Goal: Transaction & Acquisition: Purchase product/service

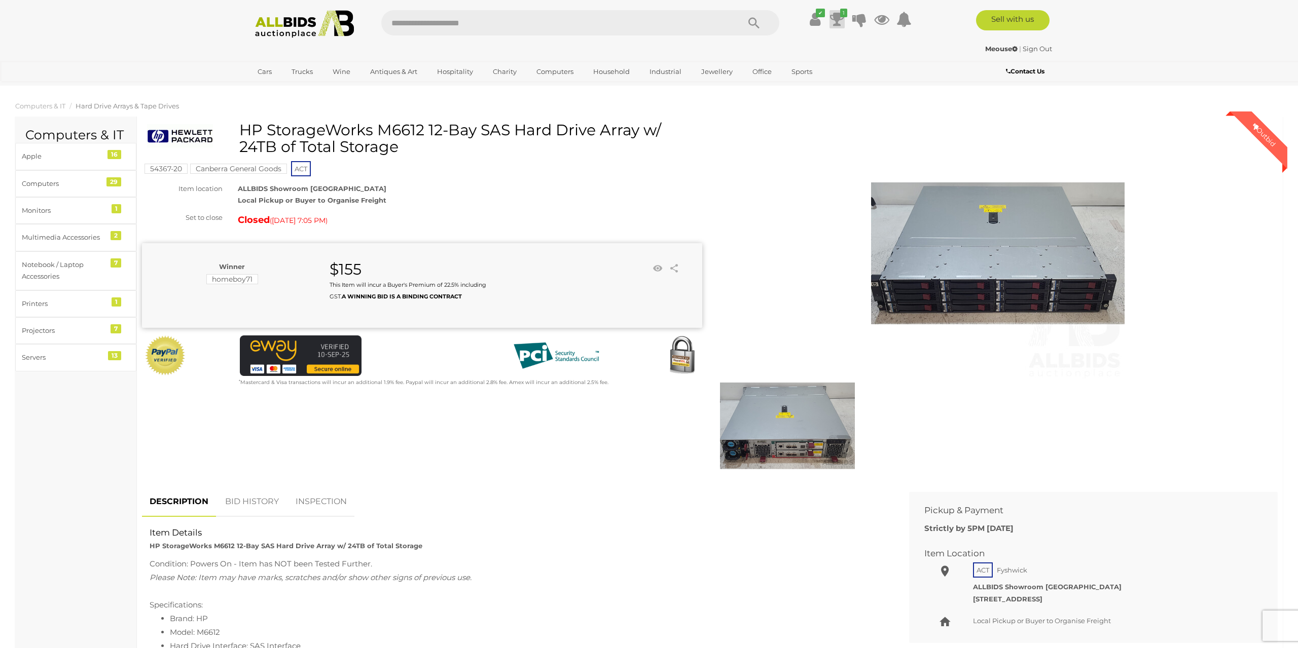
click at [838, 15] on icon at bounding box center [837, 19] width 14 height 18
click at [816, 22] on icon at bounding box center [814, 19] width 11 height 18
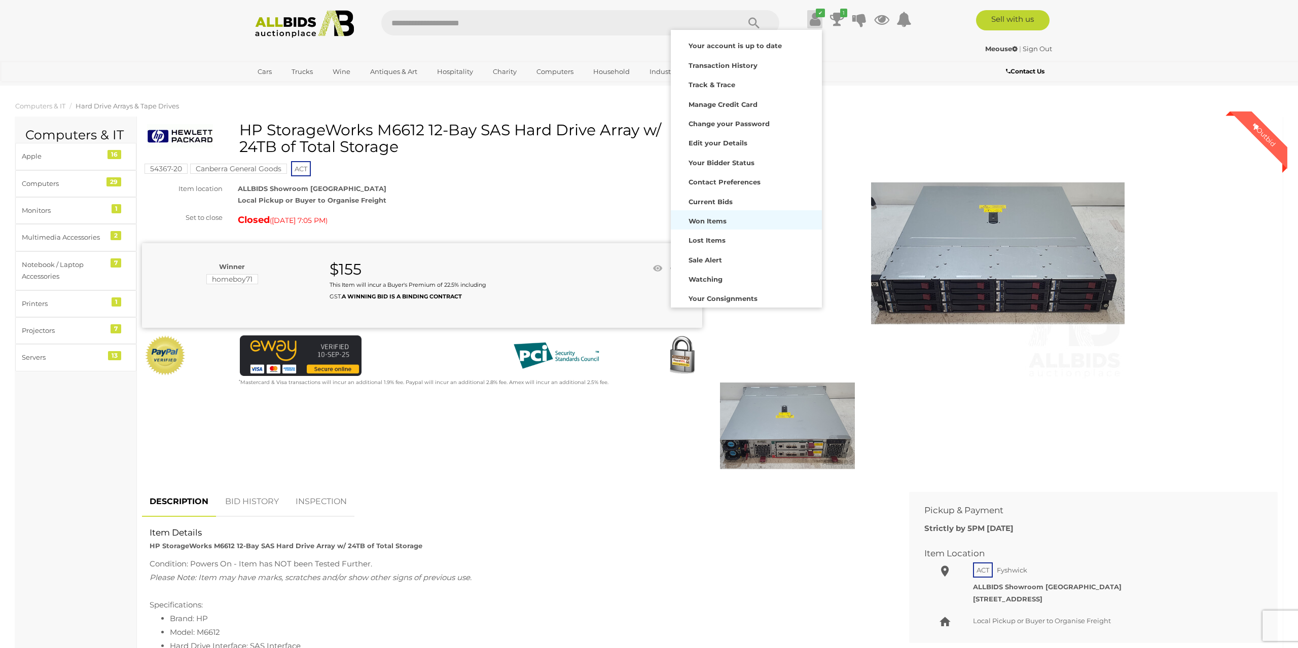
click at [711, 222] on strong "Won Items" at bounding box center [707, 221] width 38 height 8
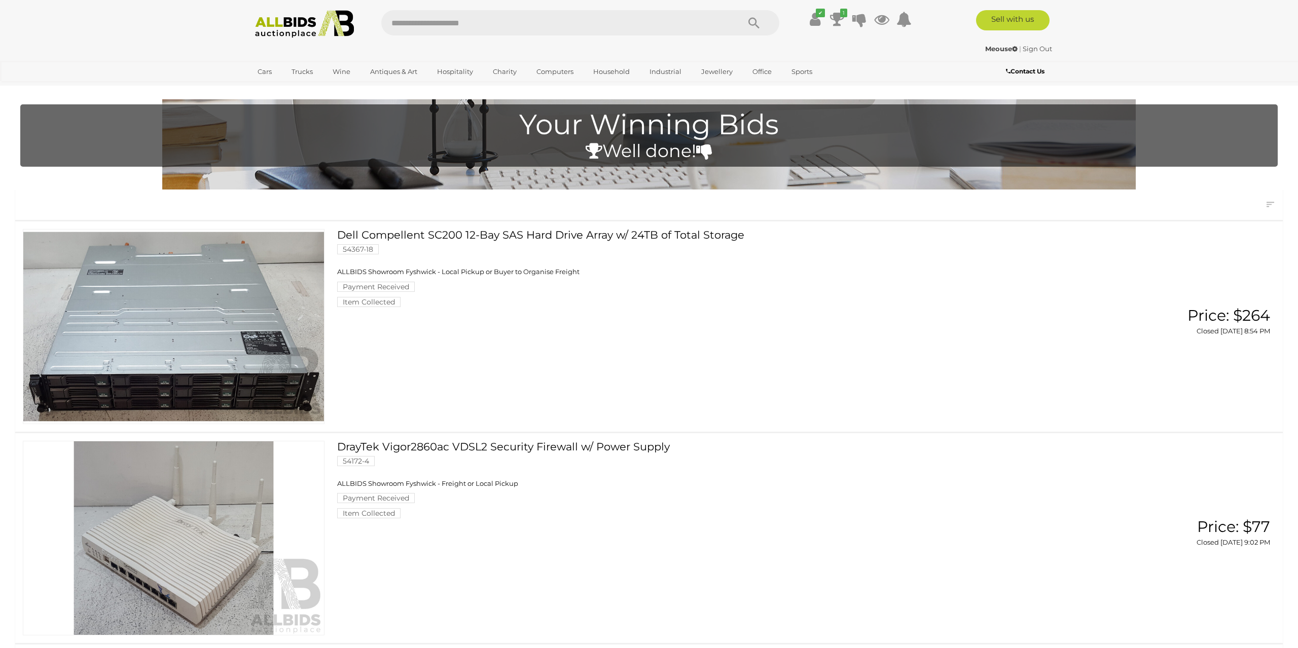
click at [446, 232] on link "Dell Compellent SC200 12-Bay SAS Hard Drive Array w/ 24TB of Total Storage 5436…" at bounding box center [704, 268] width 719 height 78
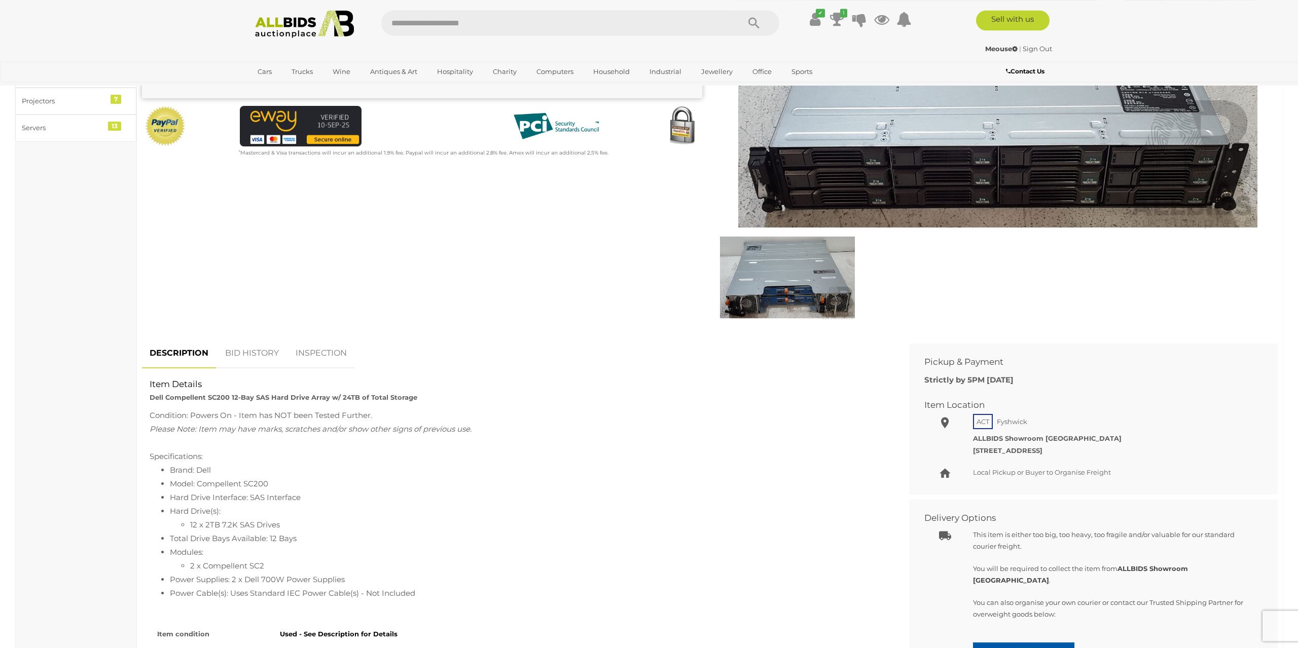
scroll to position [258, 0]
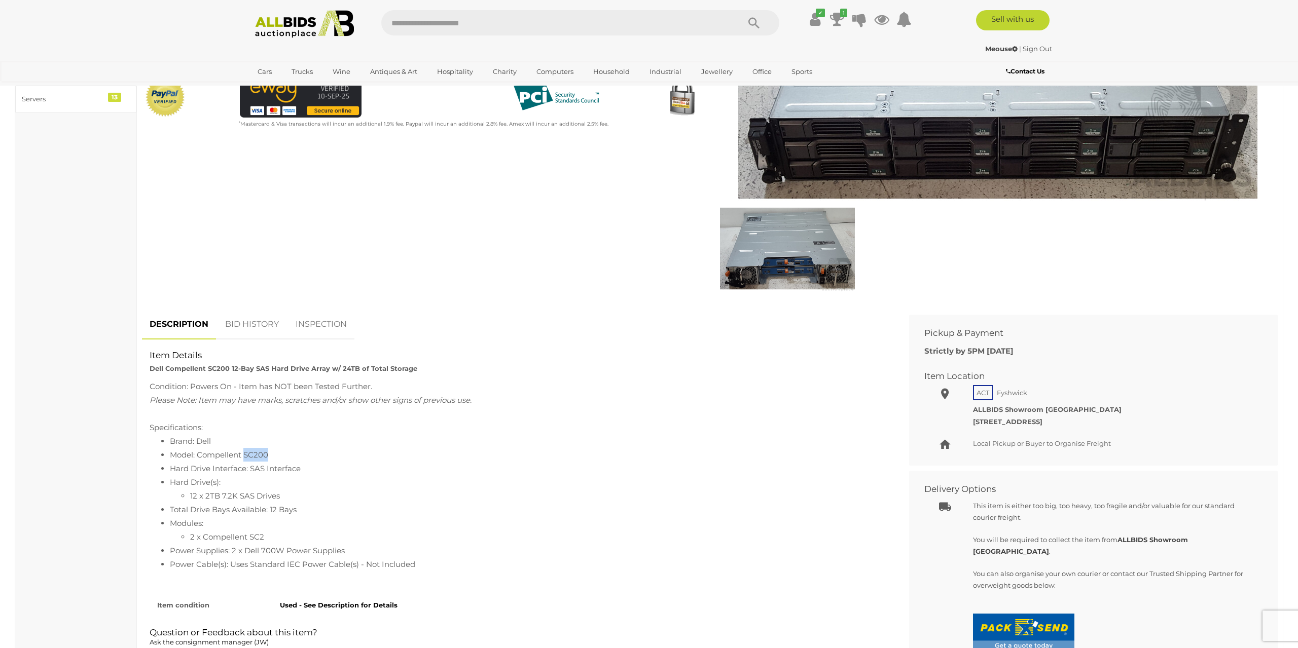
drag, startPoint x: 262, startPoint y: 453, endPoint x: 243, endPoint y: 454, distance: 18.8
click at [243, 454] on li "Model: Compellent SC200" at bounding box center [528, 455] width 716 height 14
copy li "SC200"
click at [411, 377] on div "DESCRIPTION BID HISTORY INSPECTION Item Details Dell Compellent SC200 12-Bay SA…" at bounding box center [517, 517] width 767 height 415
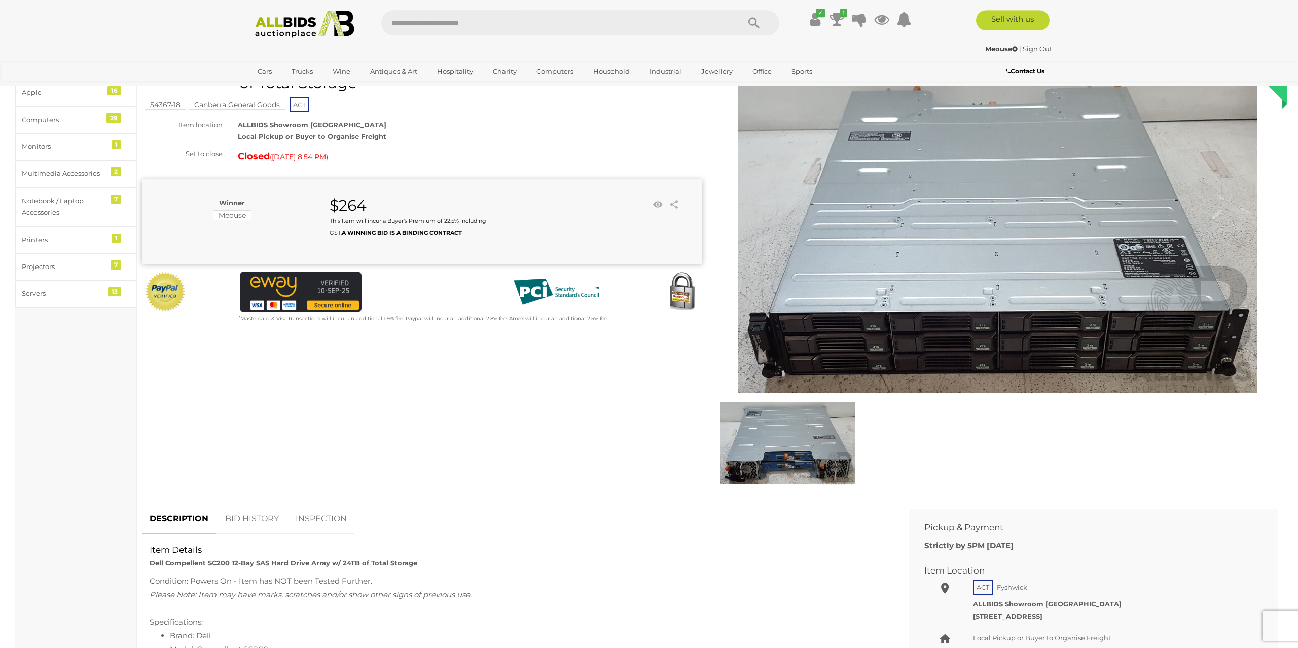
scroll to position [52, 0]
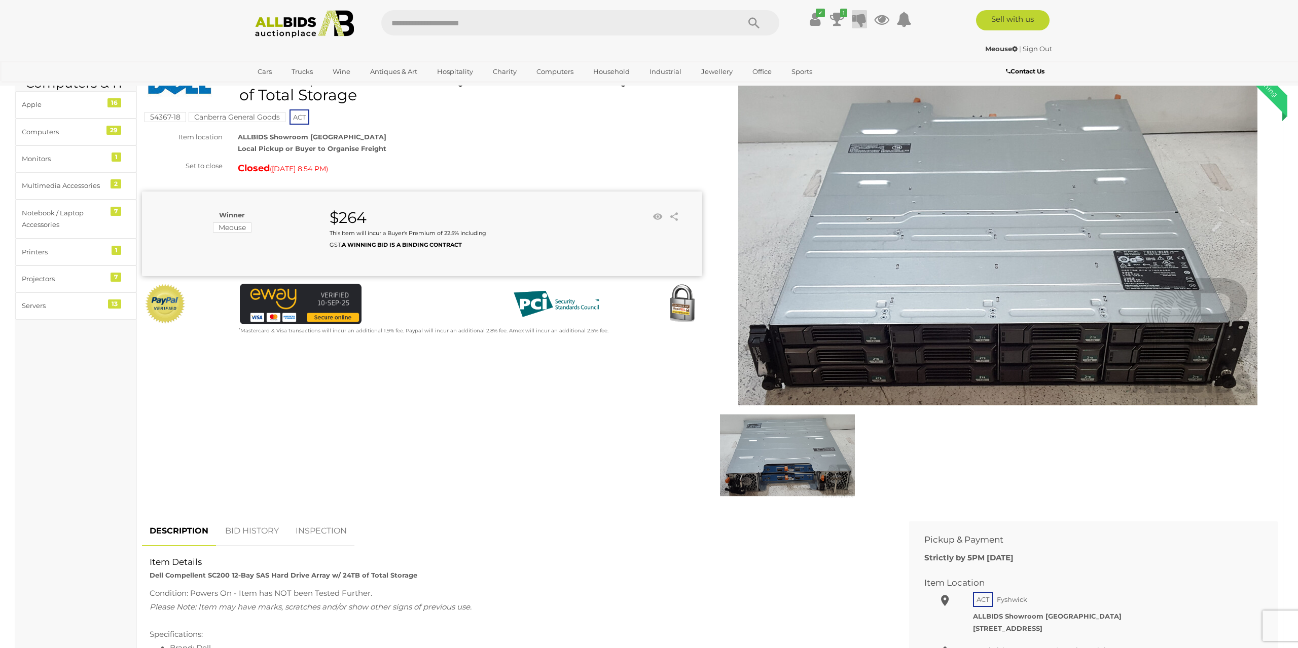
click at [860, 15] on icon at bounding box center [859, 19] width 14 height 18
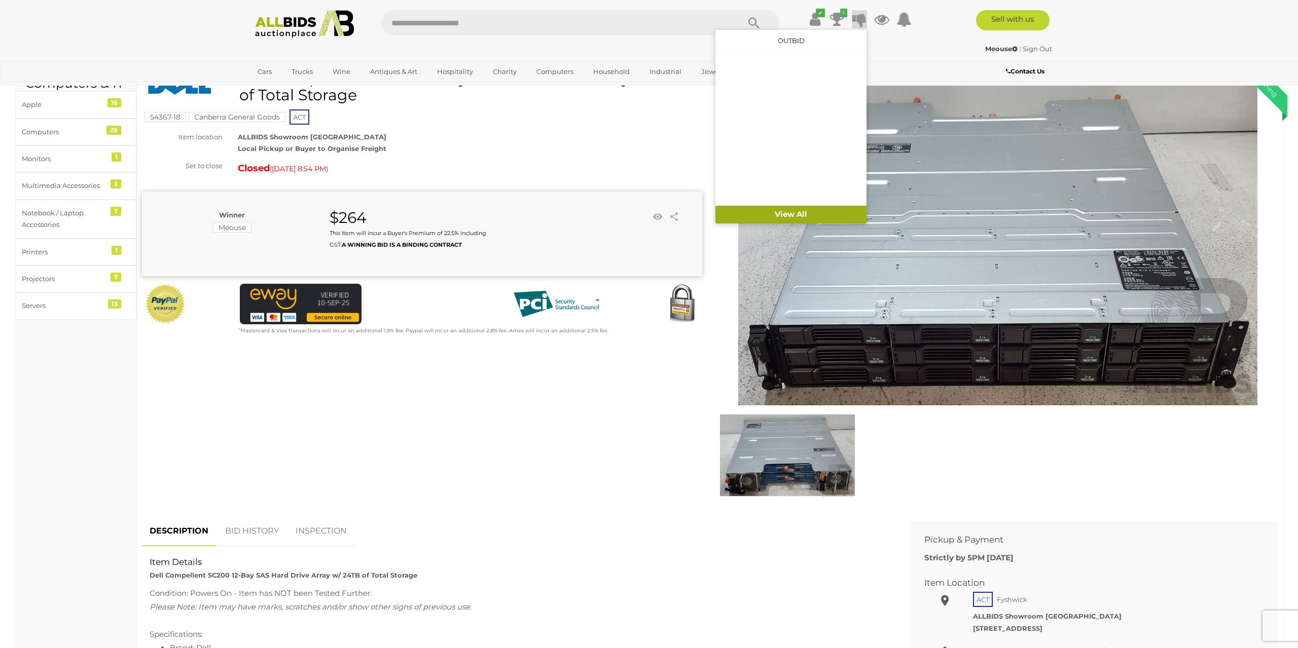
click at [803, 216] on link "View All" at bounding box center [790, 215] width 151 height 18
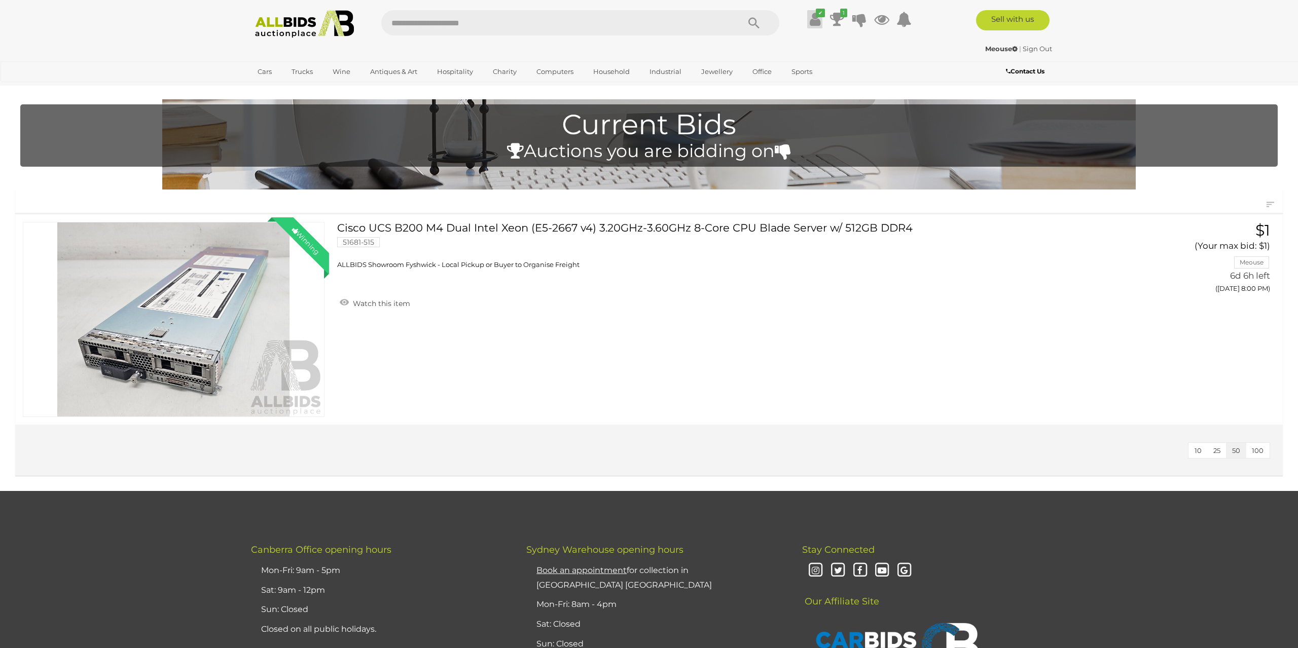
click at [816, 21] on icon at bounding box center [814, 19] width 11 height 18
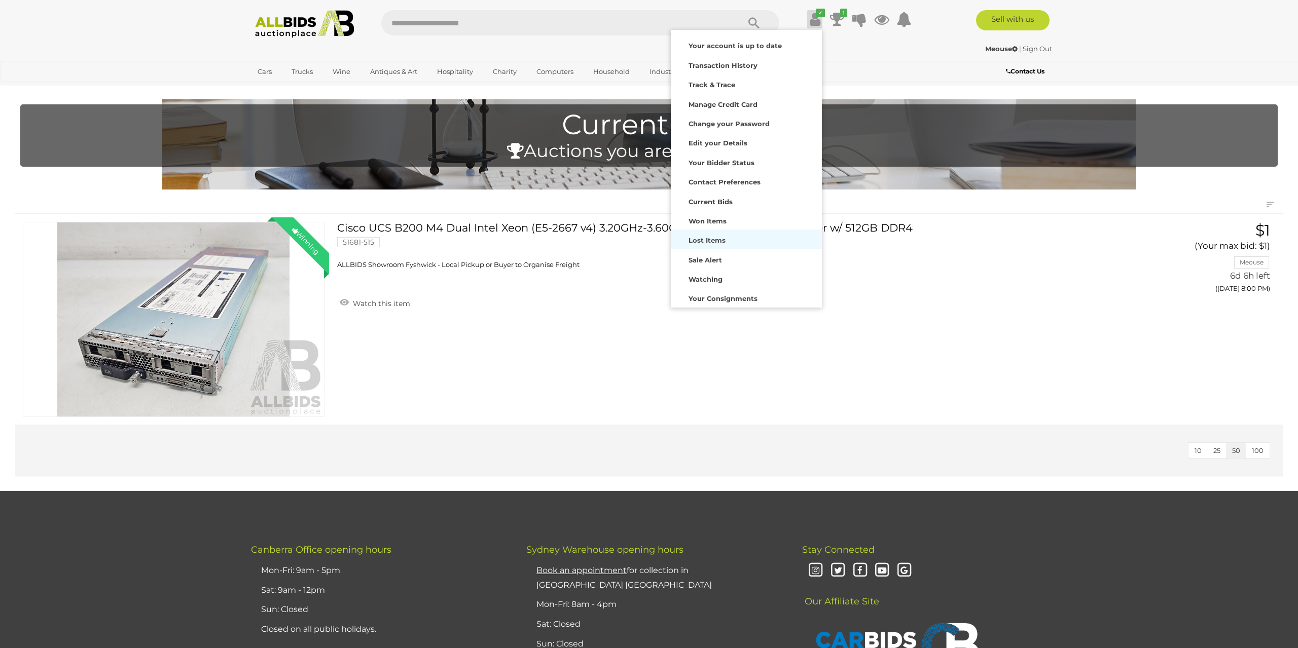
click at [709, 239] on strong "Lost Items" at bounding box center [706, 240] width 37 height 8
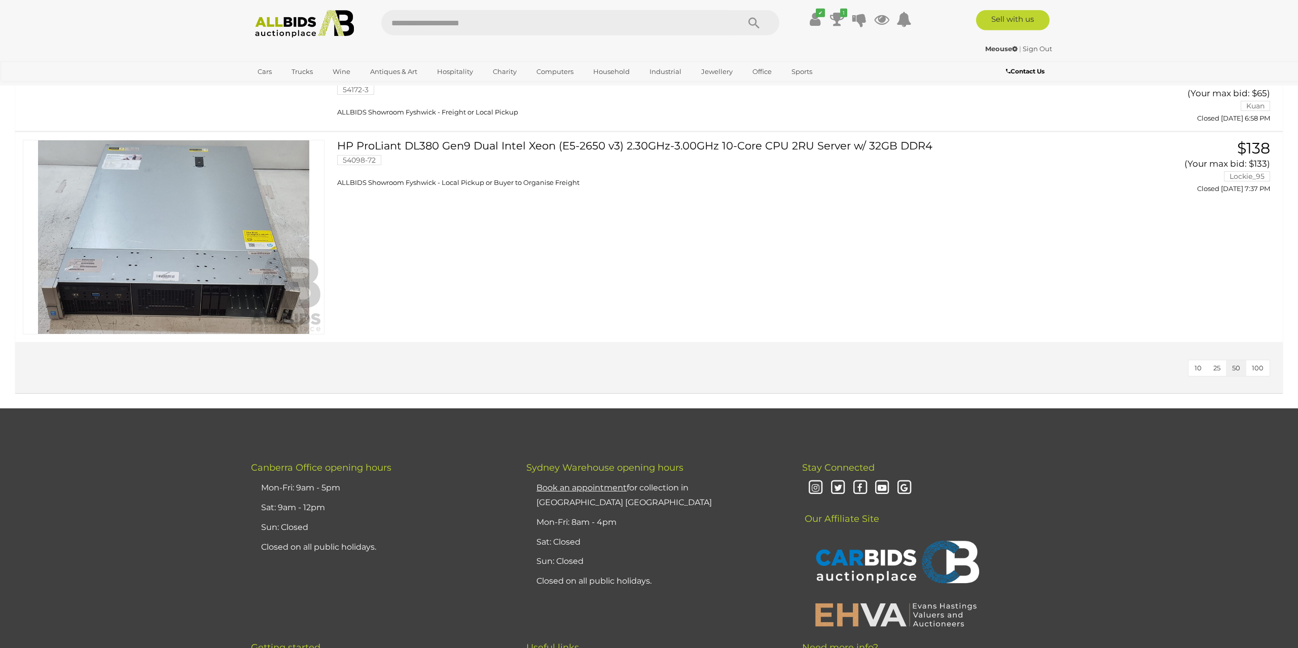
scroll to position [1292, 0]
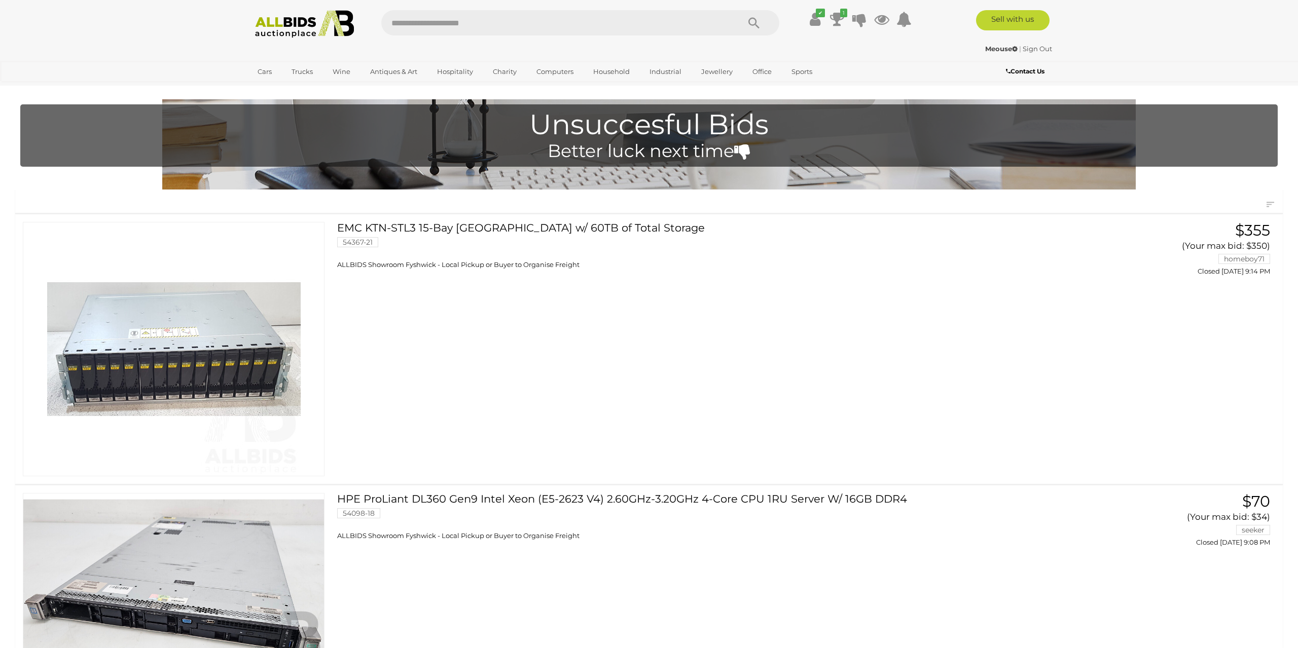
click at [554, 116] on link "View All Computers Auctions" at bounding box center [587, 116] width 114 height 16
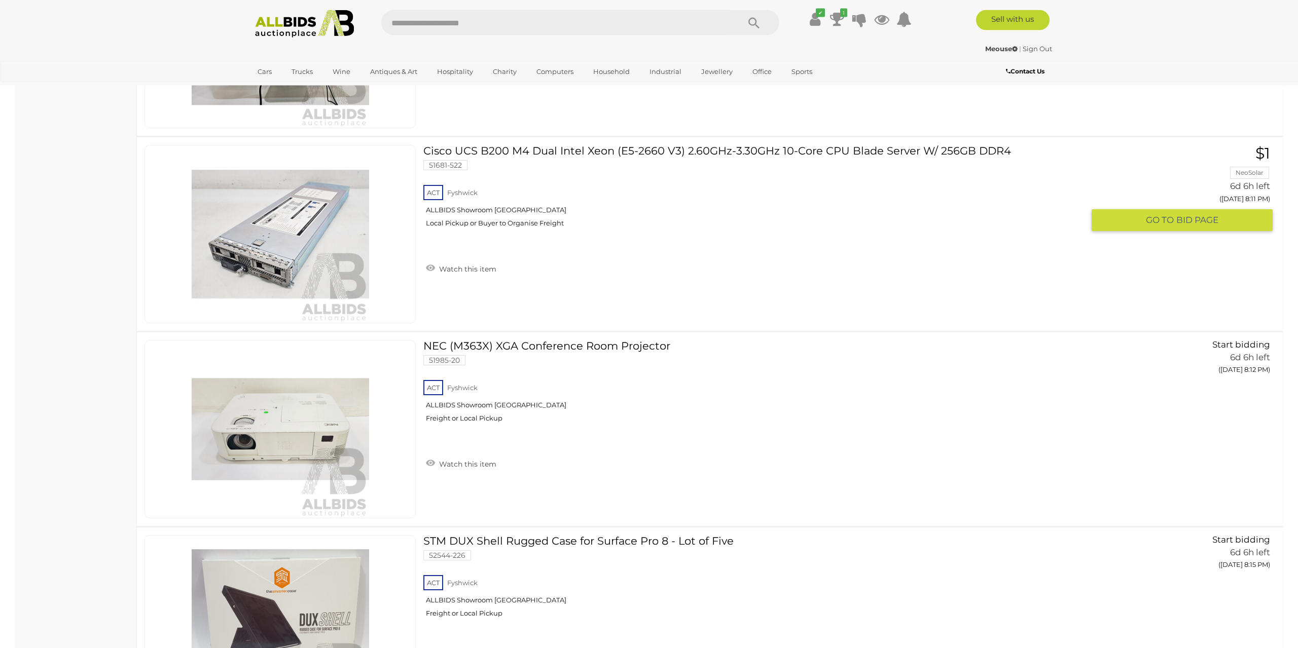
scroll to position [8600, 0]
